Goal: Navigation & Orientation: Find specific page/section

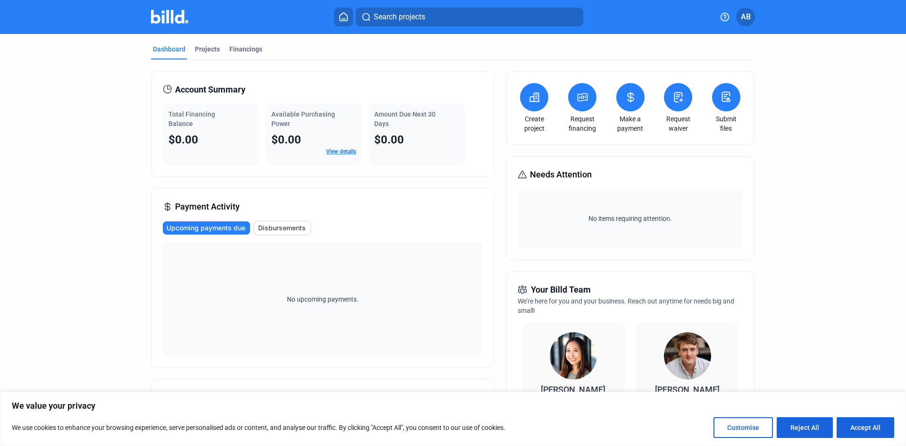
scroll to position [236, 0]
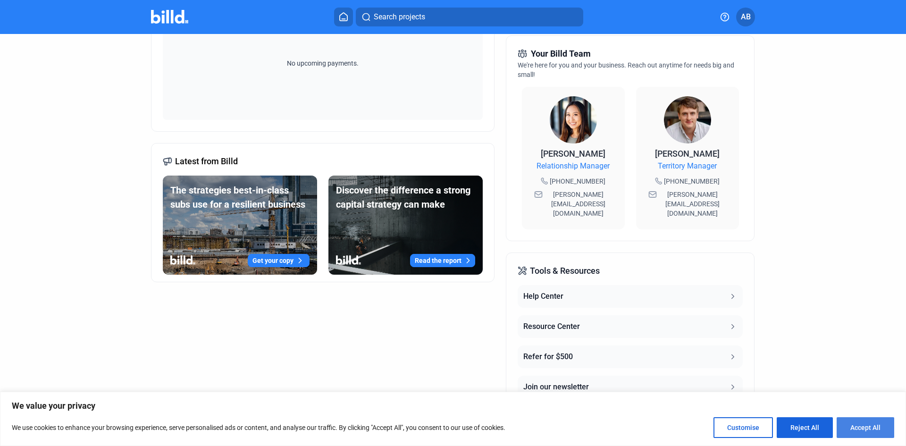
click at [867, 426] on button "Accept All" at bounding box center [865, 427] width 58 height 21
checkbox input "true"
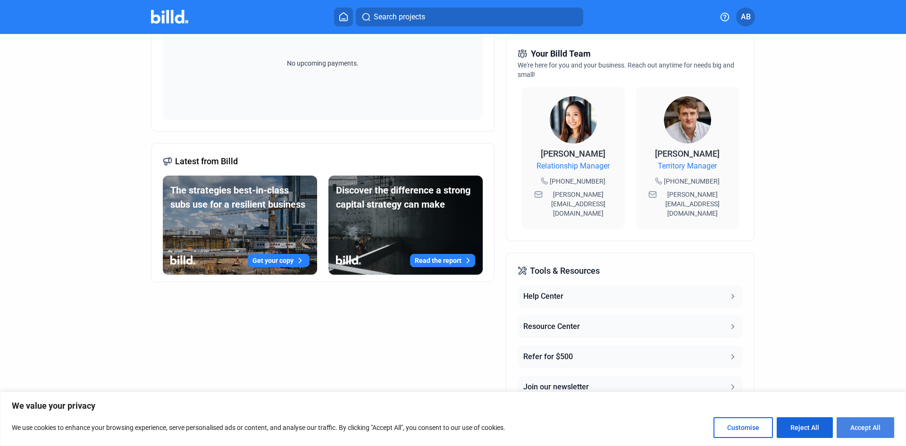
checkbox input "true"
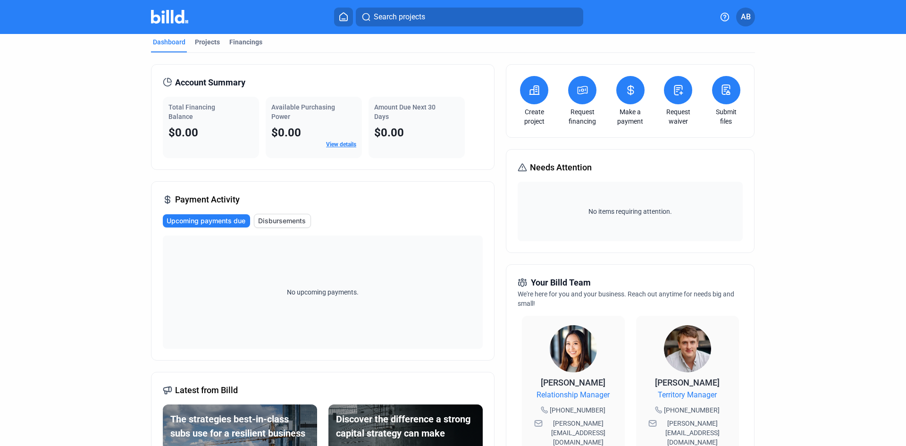
scroll to position [0, 0]
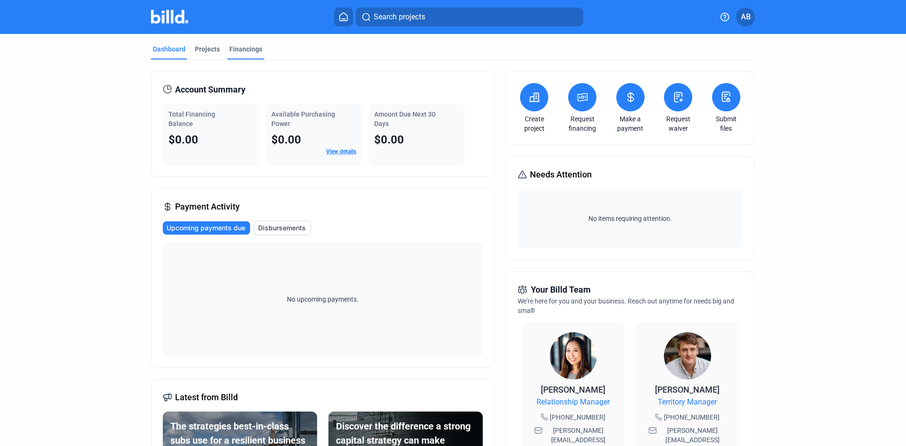
click at [242, 49] on div "Financings" at bounding box center [245, 48] width 33 height 9
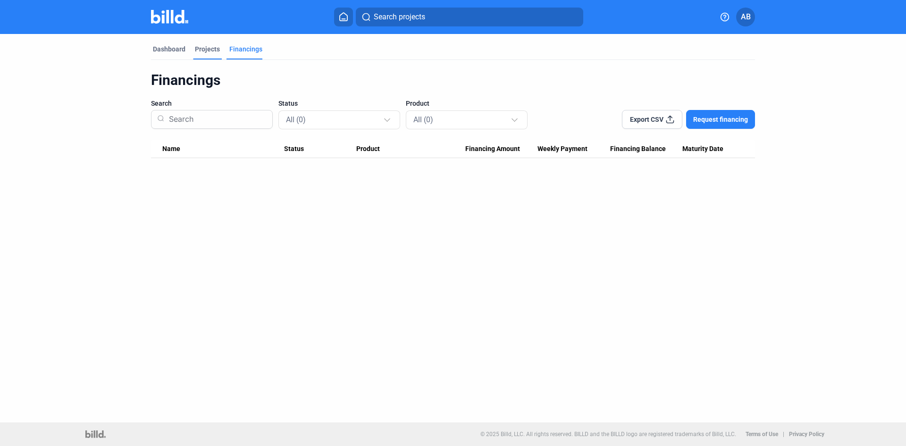
click at [202, 45] on div "Projects" at bounding box center [207, 48] width 25 height 9
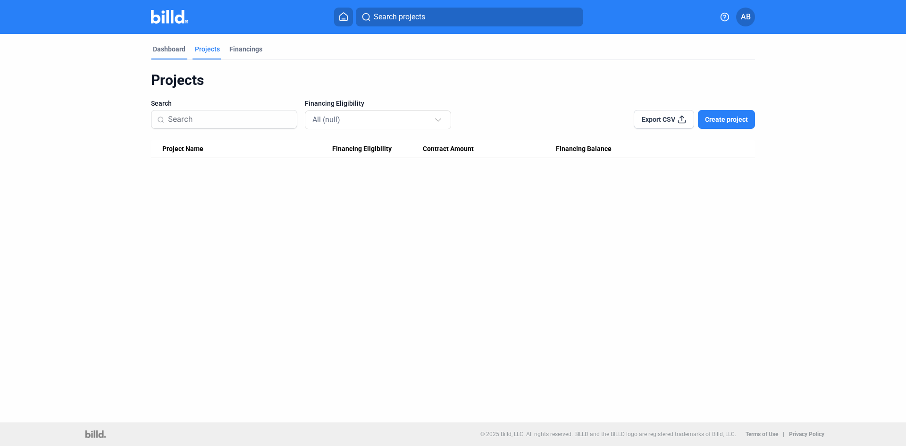
click at [167, 47] on div "Dashboard" at bounding box center [169, 48] width 33 height 9
